Goal: Information Seeking & Learning: Learn about a topic

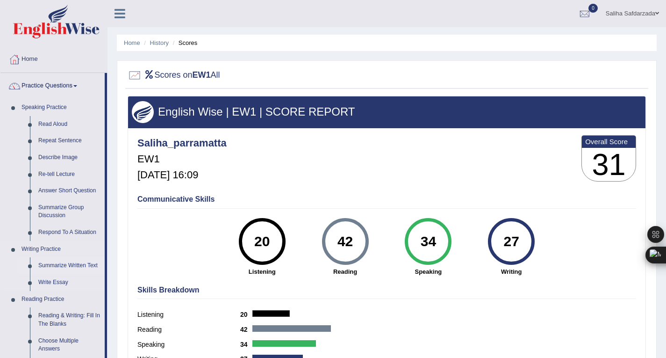
click at [58, 274] on link "Summarize Written Text" at bounding box center [69, 265] width 71 height 17
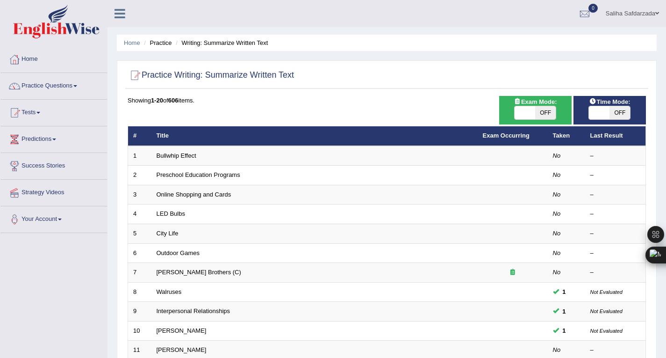
click at [51, 202] on link "Strategy Videos" at bounding box center [53, 191] width 107 height 23
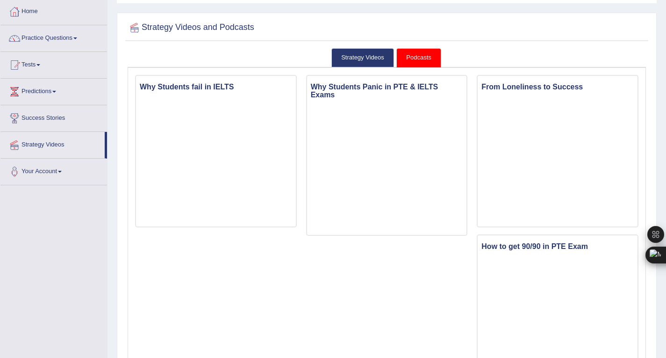
scroll to position [47, 0]
